Goal: Task Accomplishment & Management: Manage account settings

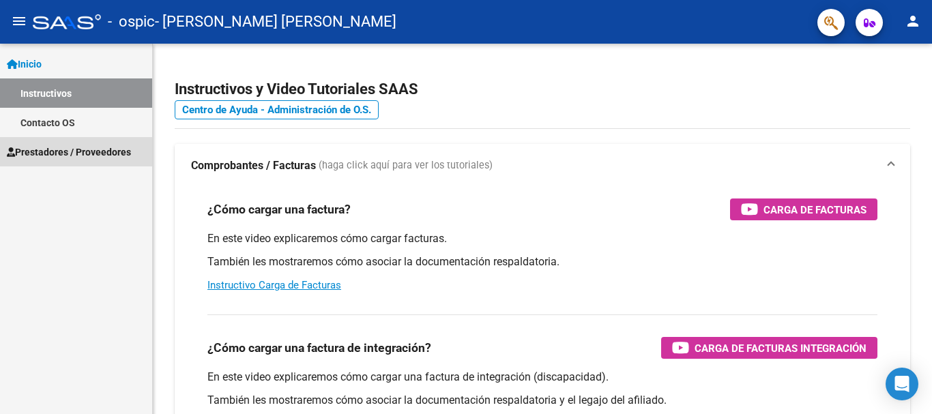
click at [73, 149] on span "Prestadores / Proveedores" at bounding box center [69, 152] width 124 height 15
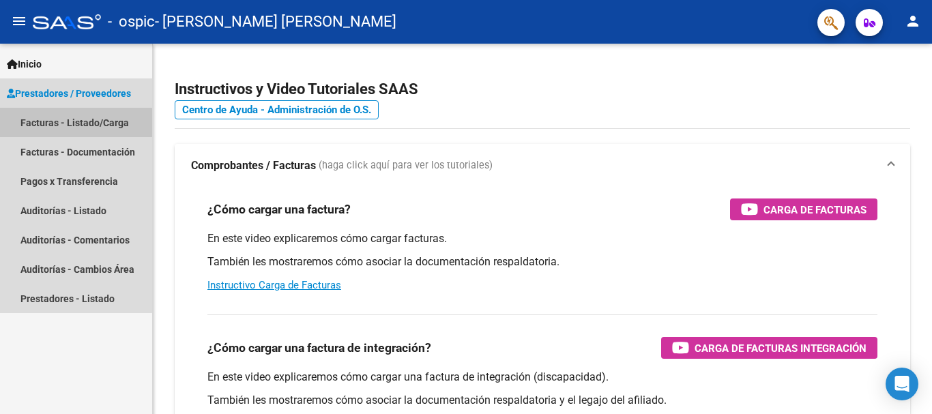
click at [74, 126] on link "Facturas - Listado/Carga" at bounding box center [76, 122] width 152 height 29
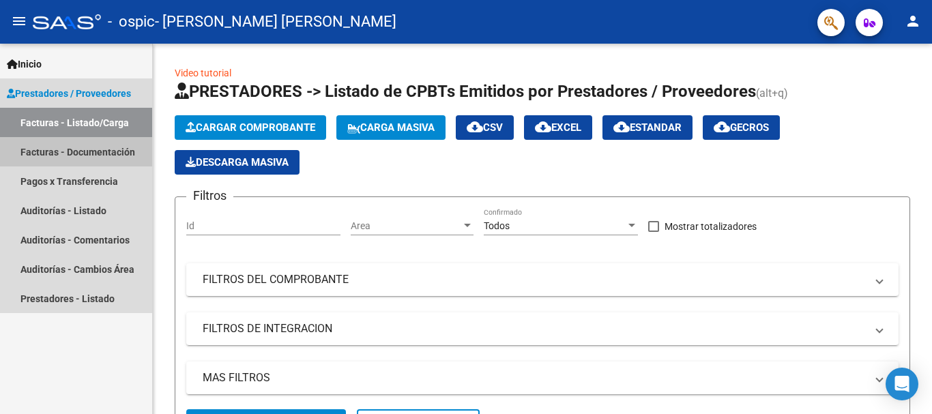
click at [92, 156] on link "Facturas - Documentación" at bounding box center [76, 151] width 152 height 29
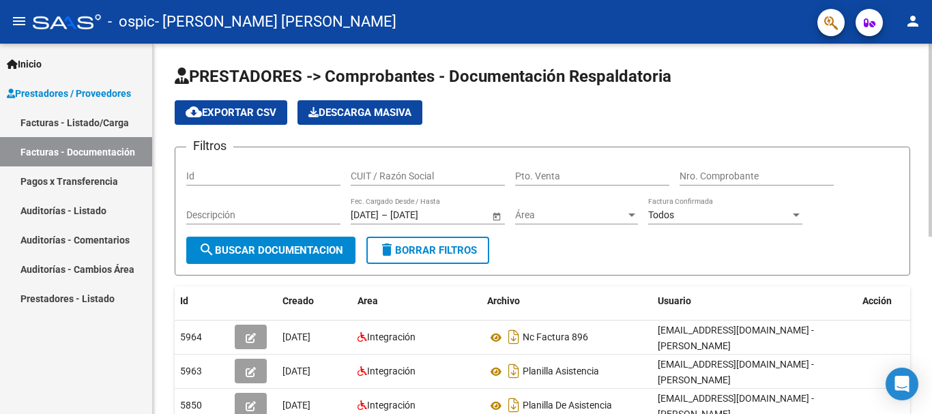
click at [821, 85] on h1 "PRESTADORES -> Comprobantes - Documentación Respaldatoria" at bounding box center [542, 77] width 735 height 24
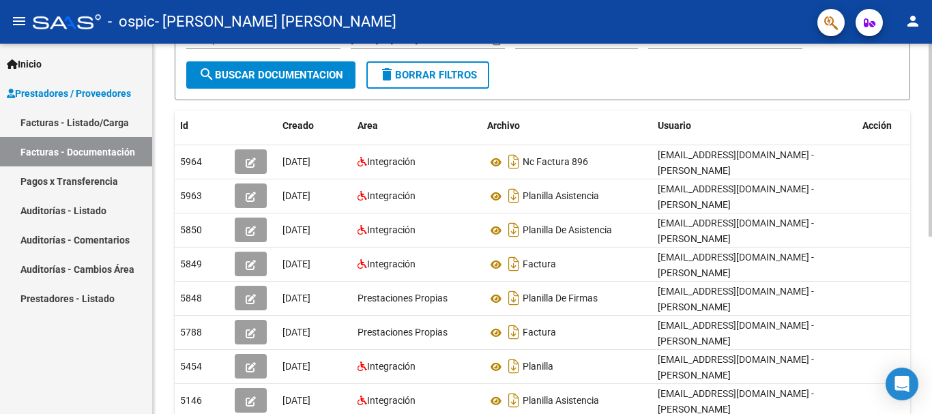
scroll to position [177, 0]
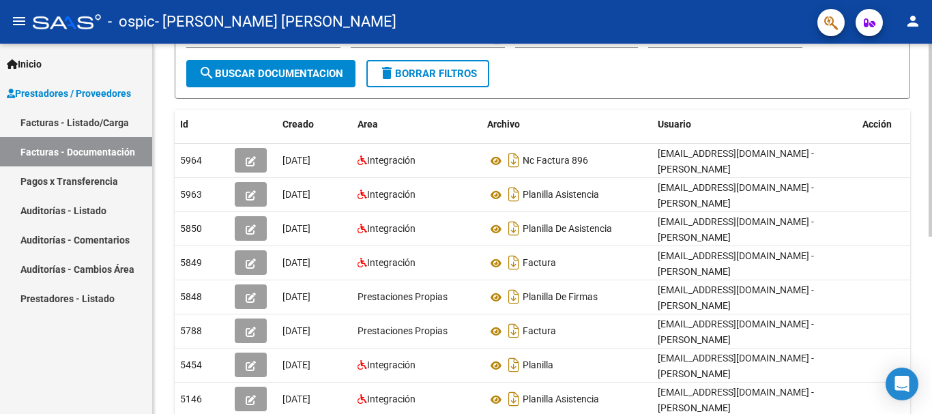
click at [928, 248] on div at bounding box center [929, 234] width 3 height 193
